Goal: Task Accomplishment & Management: Manage account settings

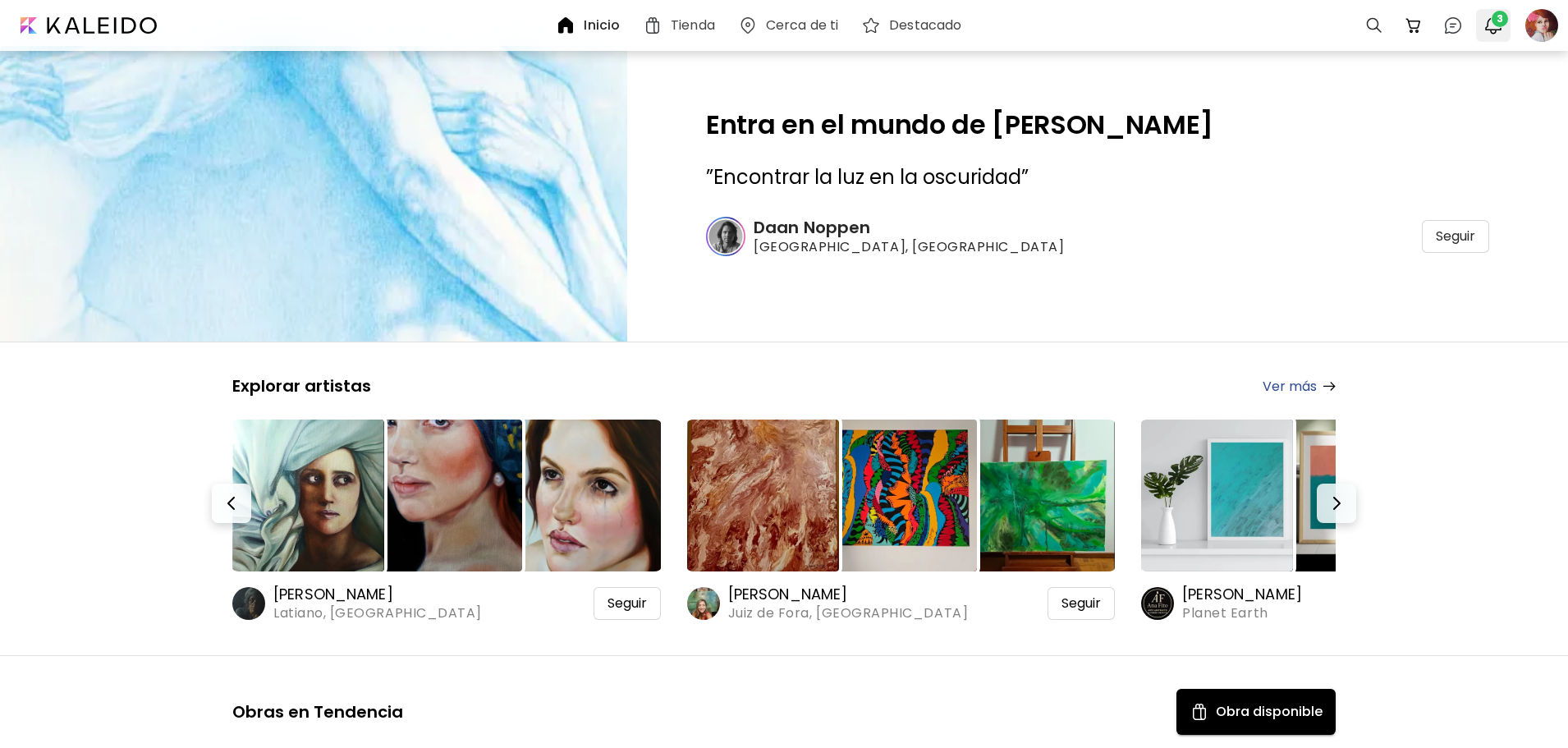
click at [1489, 31] on img "button" at bounding box center [1493, 26] width 20 height 20
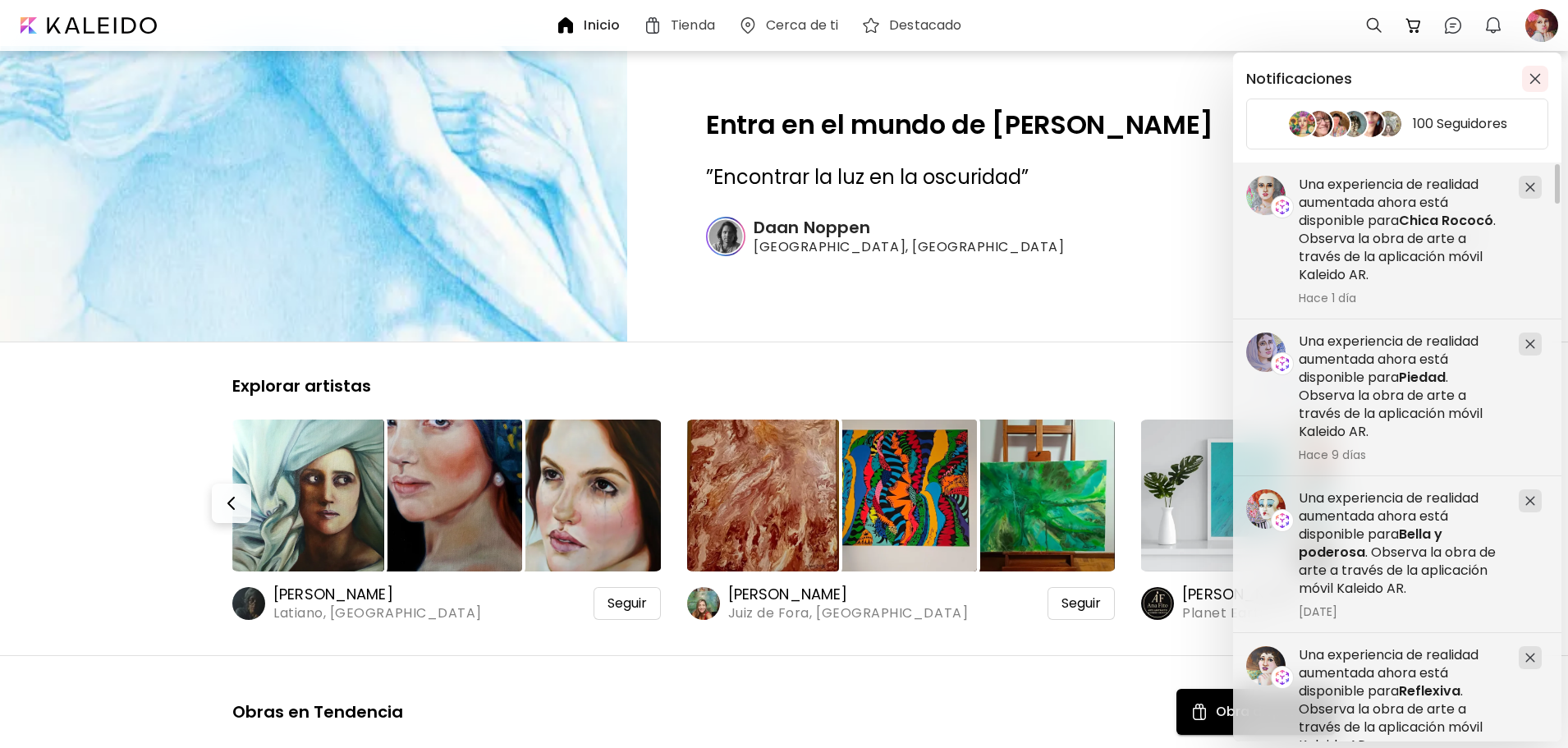
click at [1533, 75] on img "button" at bounding box center [1535, 78] width 12 height 12
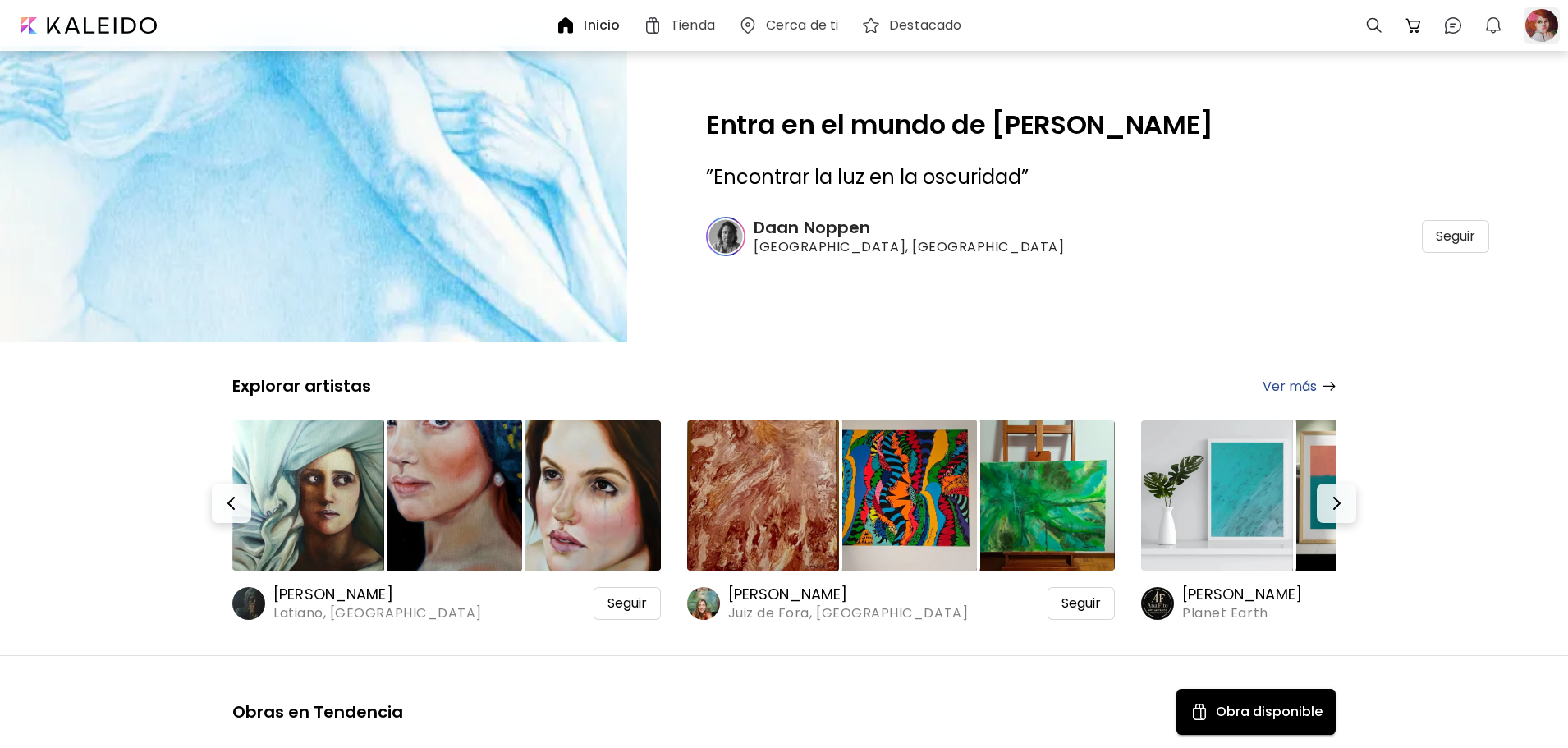
click at [1542, 20] on div at bounding box center [1541, 25] width 36 height 36
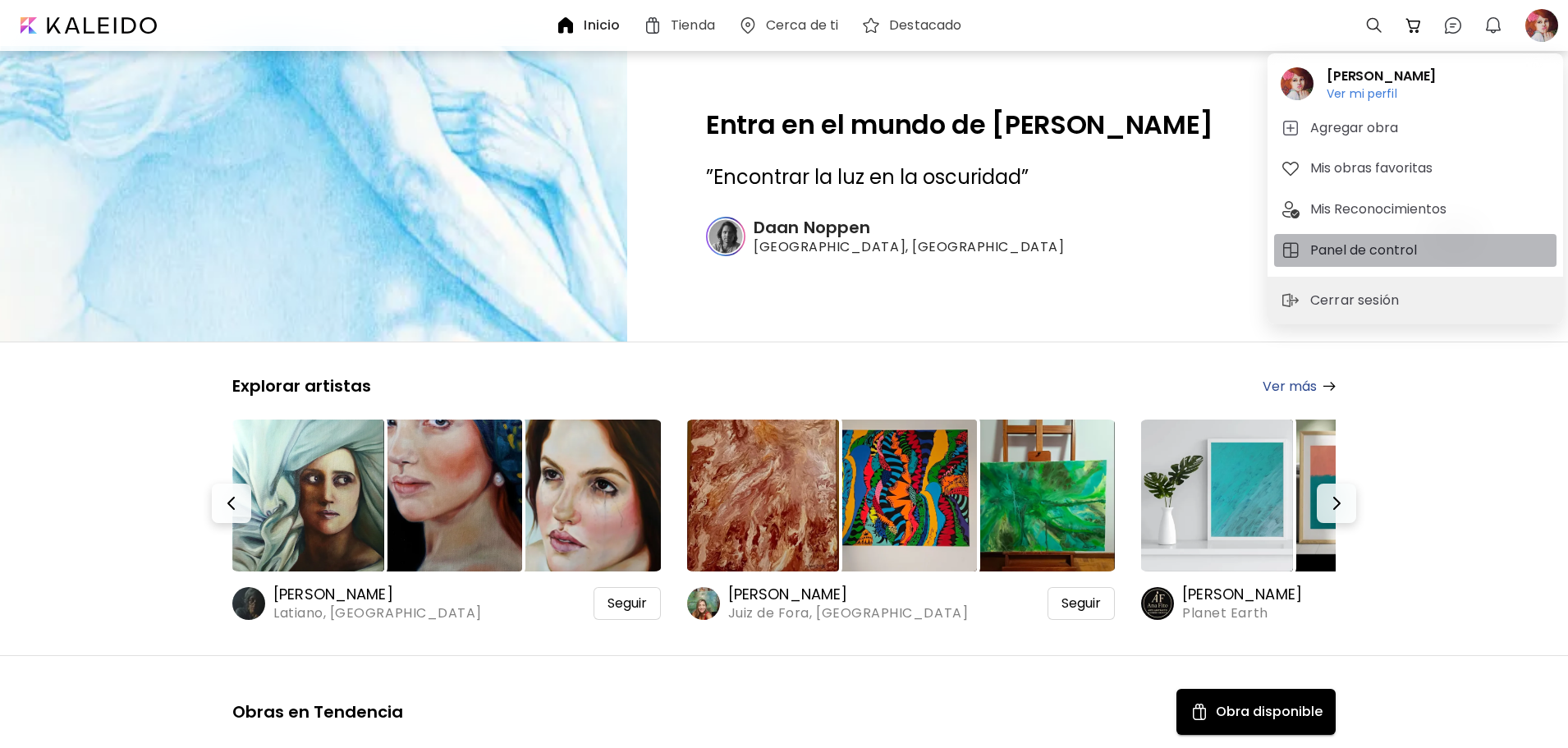
click at [1353, 247] on h5 "Panel de control" at bounding box center [1366, 251] width 112 height 20
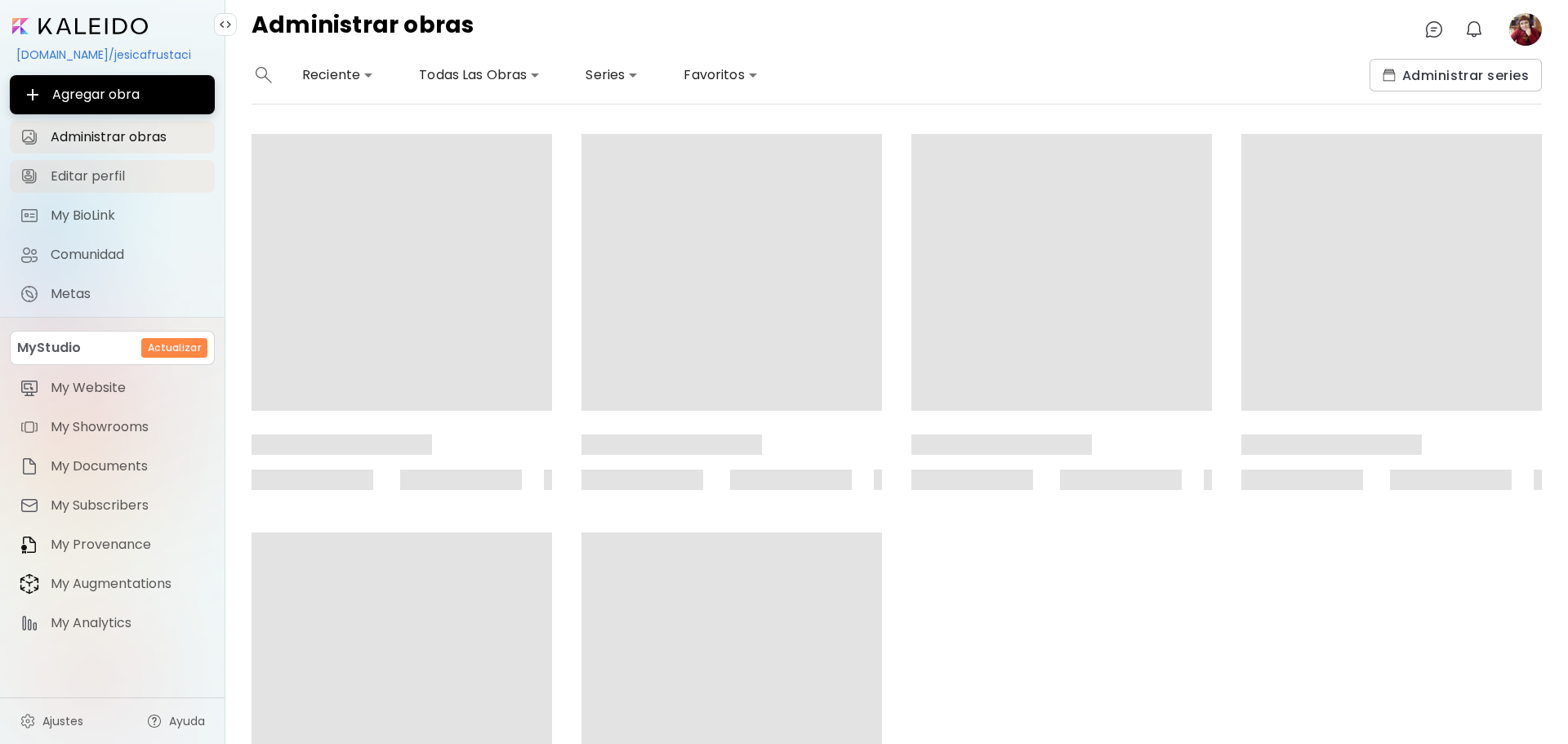
click at [116, 171] on span "Editar perfil" at bounding box center [127, 176] width 155 height 16
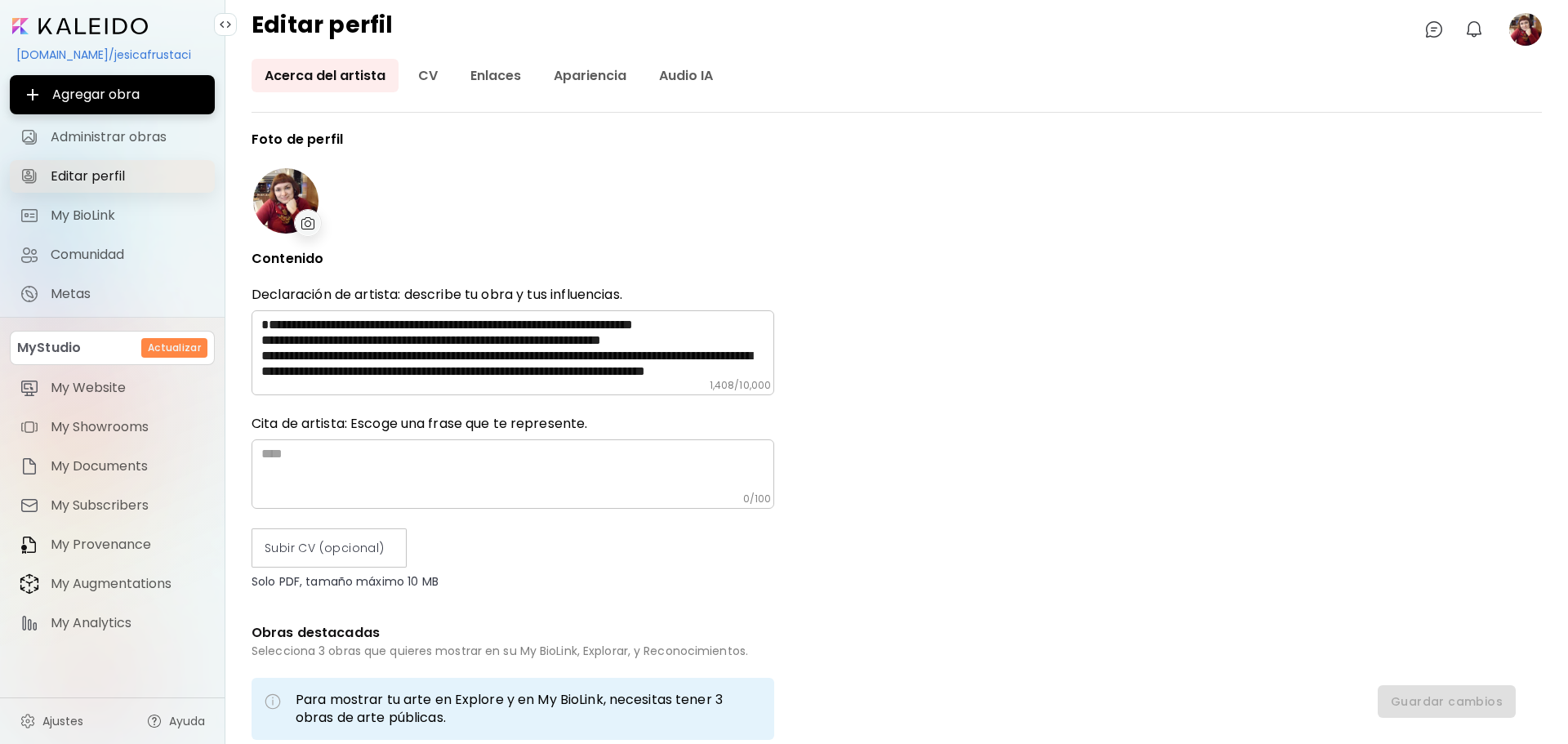
type input "*********"
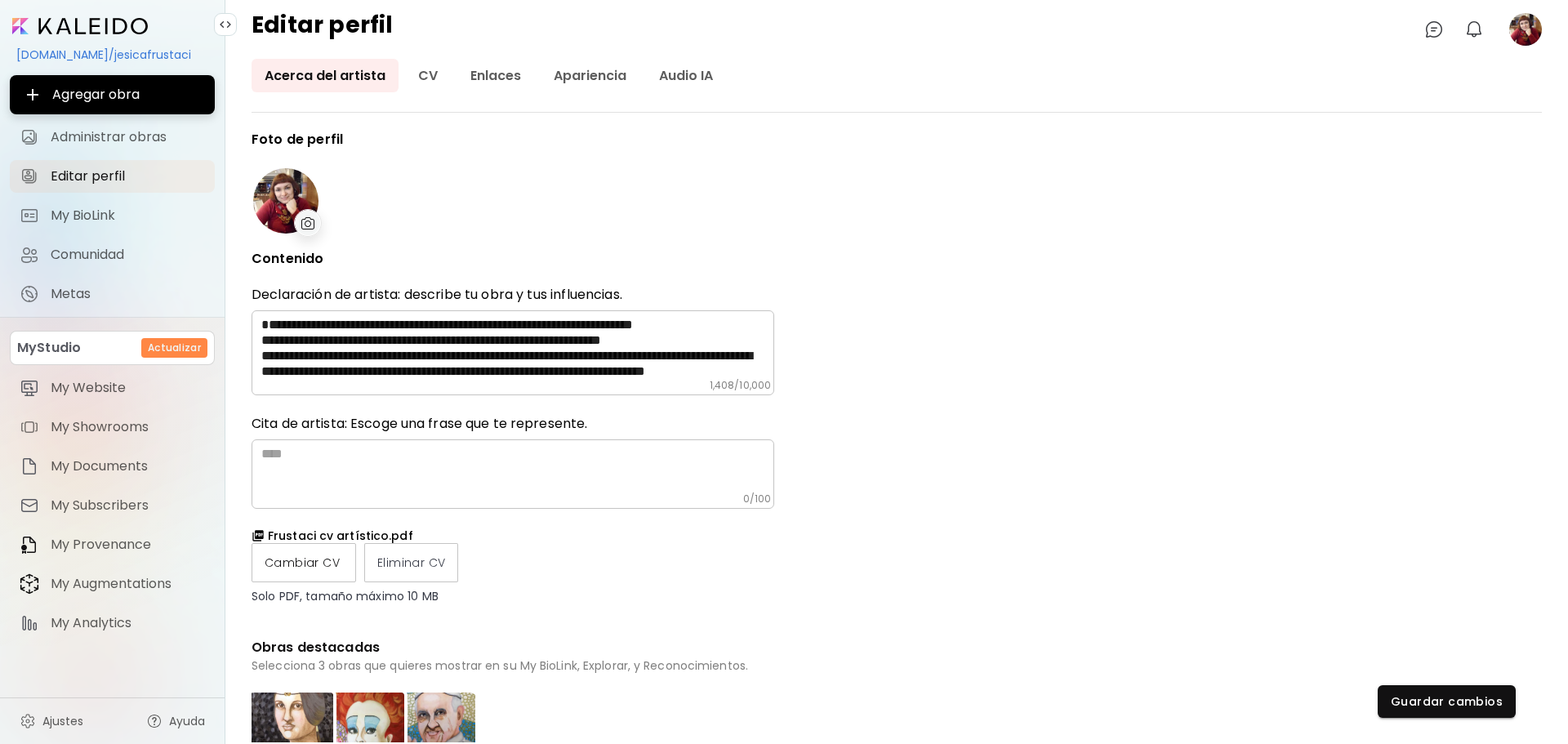
click at [321, 558] on span "Cambiar CV" at bounding box center [303, 563] width 79 height 17
click at [0, 0] on input "Cambiar CV" at bounding box center [0, 0] width 0 height 0
click at [1461, 697] on span "Guardar cambios" at bounding box center [1447, 702] width 112 height 17
